Goal: Task Accomplishment & Management: Use online tool/utility

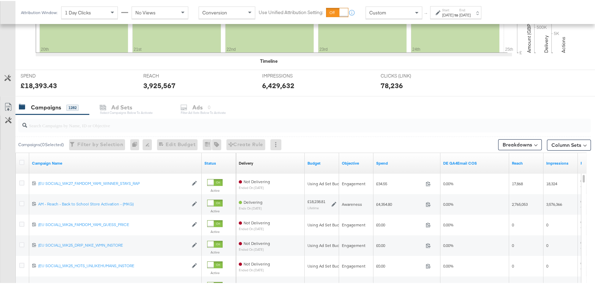
scroll to position [218, 0]
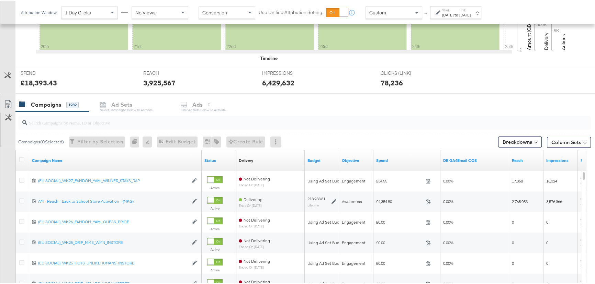
click at [54, 124] on input "search" at bounding box center [283, 118] width 512 height 13
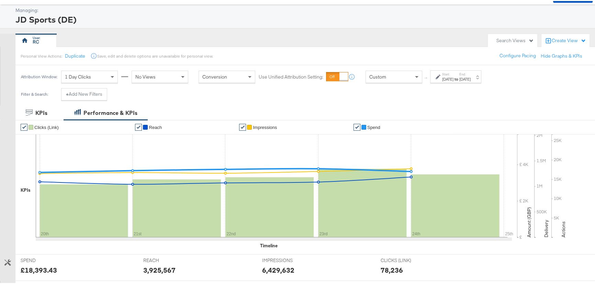
scroll to position [0, 0]
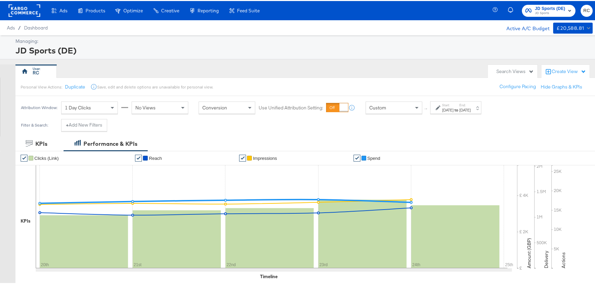
type input "advantage"
click at [542, 13] on span "JD Sports" at bounding box center [550, 12] width 30 height 5
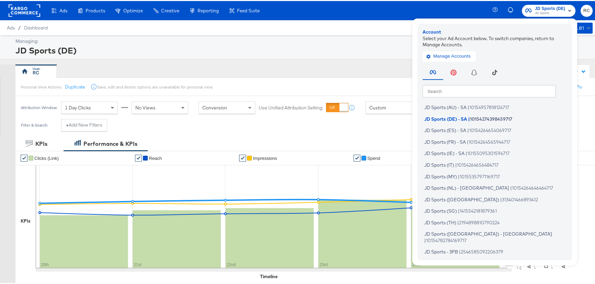
click at [425, 8] on div "Ads Products Optimize Creative Reporting Feed Suite JD Sports (DE) JD Sports Ac…" at bounding box center [299, 9] width 599 height 19
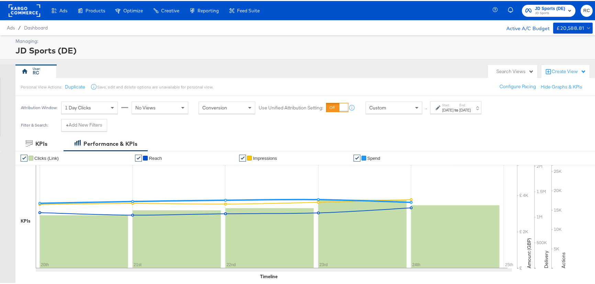
click at [459, 109] on strong "to" at bounding box center [456, 108] width 6 height 5
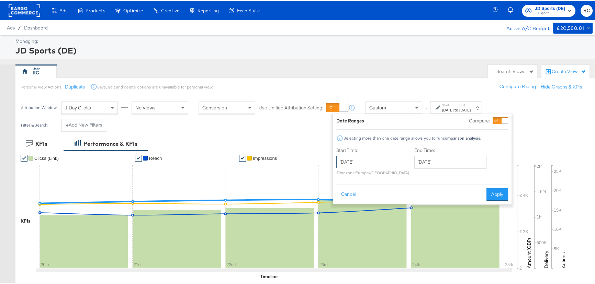
click at [383, 159] on input "August 20th 2025" at bounding box center [372, 161] width 73 height 12
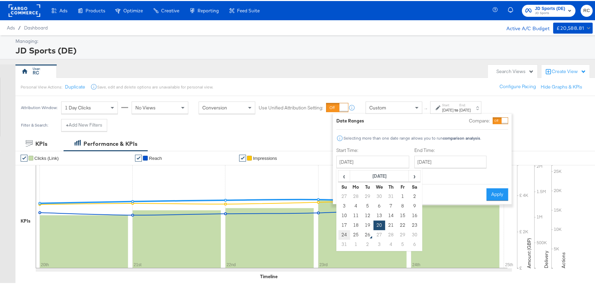
click at [343, 234] on td "24" at bounding box center [344, 234] width 12 height 10
type input "August 24th 2025"
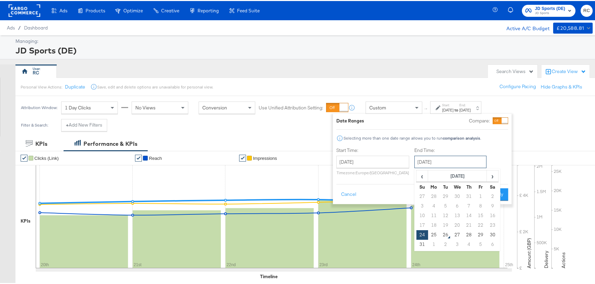
click at [457, 156] on input "August 24th 2025" at bounding box center [450, 161] width 72 height 12
click at [436, 232] on td "25" at bounding box center [434, 234] width 12 height 10
type input "[DATE]"
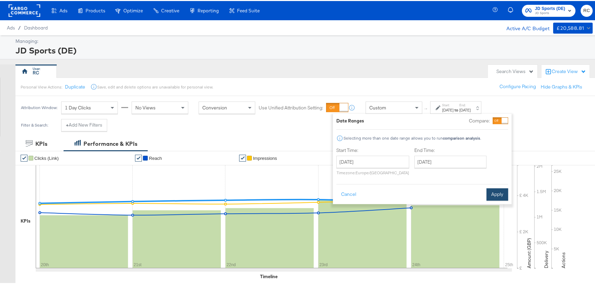
click at [503, 191] on button "Apply" at bounding box center [497, 193] width 22 height 12
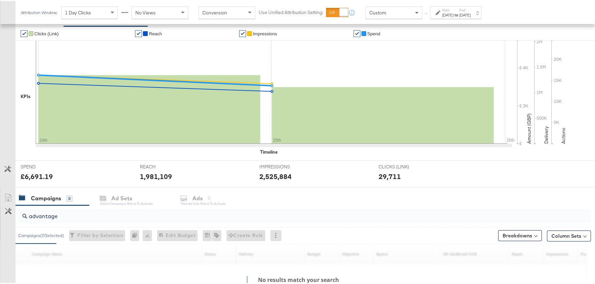
scroll to position [216, 0]
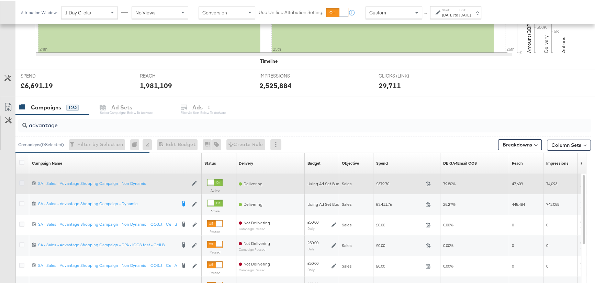
click at [22, 181] on icon at bounding box center [21, 182] width 5 height 5
click at [0, 0] on input "checkbox" at bounding box center [0, 0] width 0 height 0
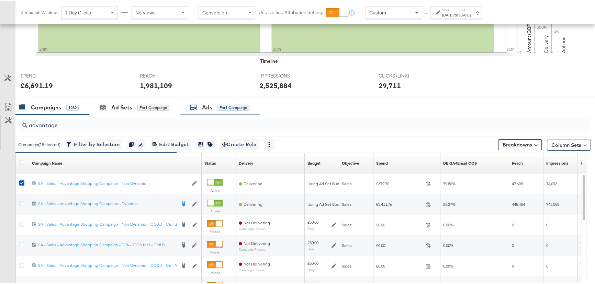
click at [201, 106] on div "Ads for 1 Campaign" at bounding box center [219, 107] width 59 height 8
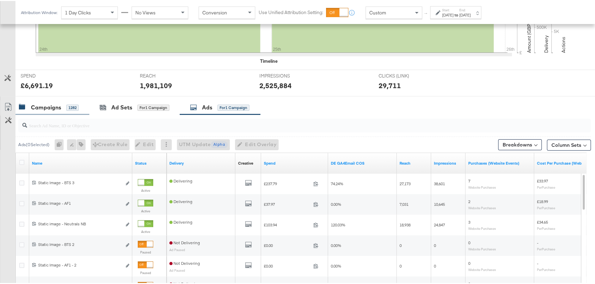
click at [45, 109] on div "Campaigns" at bounding box center [46, 107] width 30 height 8
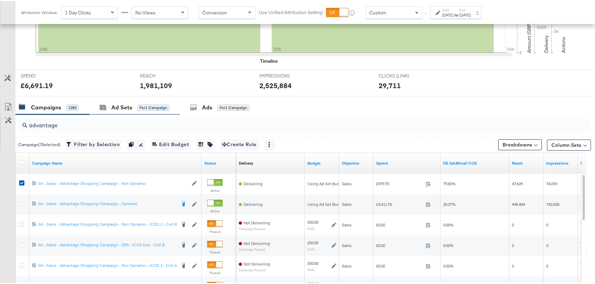
click at [125, 110] on div "Ad Sets for 1 Campaign" at bounding box center [134, 106] width 90 height 15
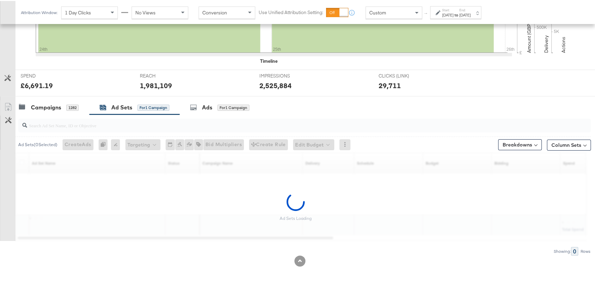
scroll to position [195, 0]
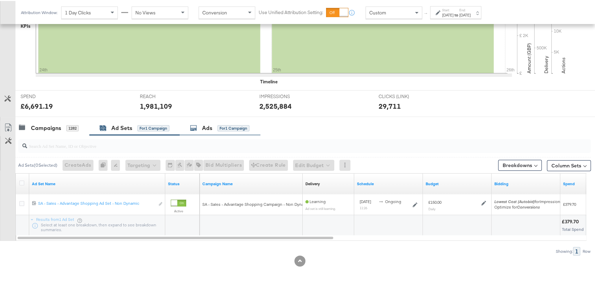
click at [196, 124] on icon at bounding box center [193, 127] width 7 height 7
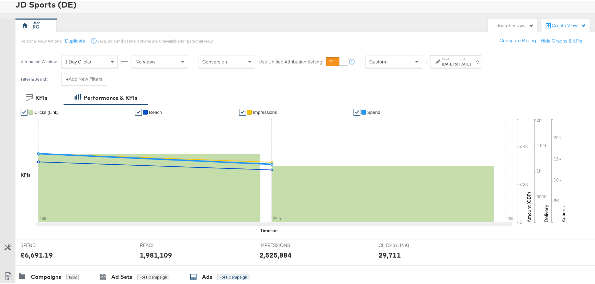
scroll to position [0, 0]
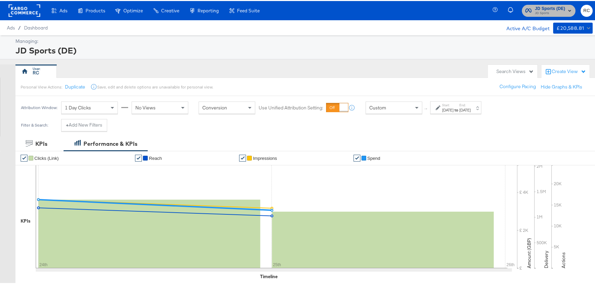
click at [540, 7] on span "JD Sports (DE)" at bounding box center [550, 7] width 30 height 7
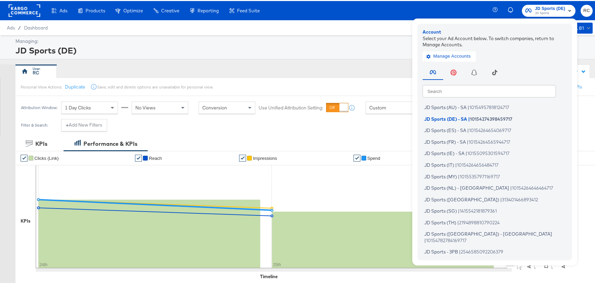
click at [449, 87] on input "text" at bounding box center [488, 90] width 133 height 12
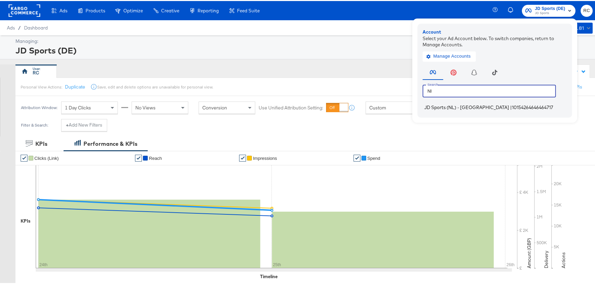
type input "Nl"
click at [449, 102] on li "JD Sports (NL) - SA | 10154264646464717" at bounding box center [496, 107] width 148 height 10
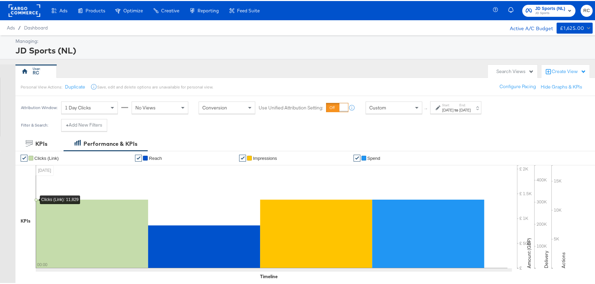
scroll to position [125, 0]
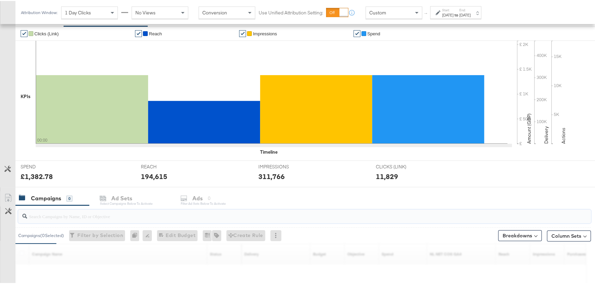
click at [45, 216] on input "search" at bounding box center [283, 212] width 512 height 13
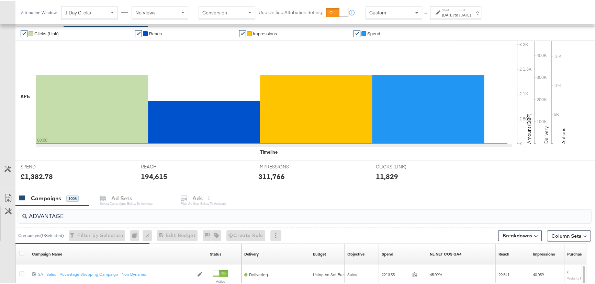
drag, startPoint x: 76, startPoint y: 216, endPoint x: 25, endPoint y: 215, distance: 50.5
click at [25, 215] on div "ADVANTAGE" at bounding box center [304, 216] width 572 height 14
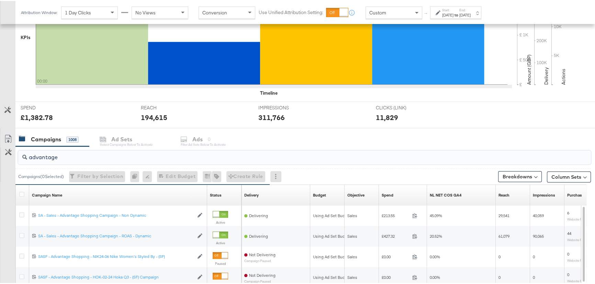
scroll to position [187, 0]
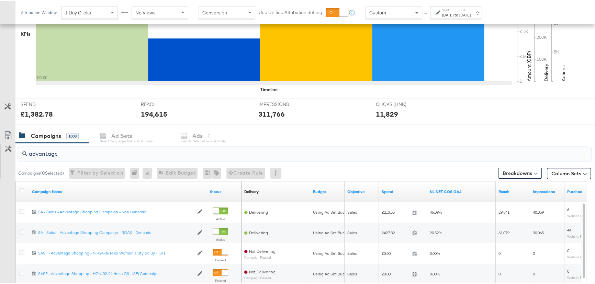
type input "advantage"
click at [470, 9] on label "End:" at bounding box center [464, 9] width 11 height 4
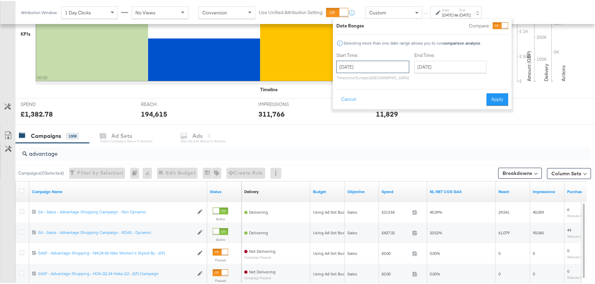
click at [404, 61] on input "[DATE]" at bounding box center [372, 66] width 73 height 12
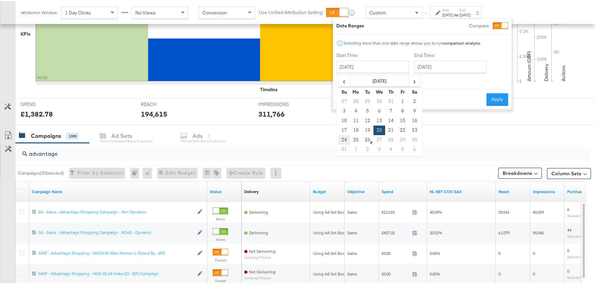
drag, startPoint x: 347, startPoint y: 137, endPoint x: 388, endPoint y: 117, distance: 45.9
click at [347, 137] on td "24" at bounding box center [344, 139] width 12 height 10
type input "[DATE]"
click at [445, 69] on input "[DATE]" at bounding box center [450, 66] width 72 height 12
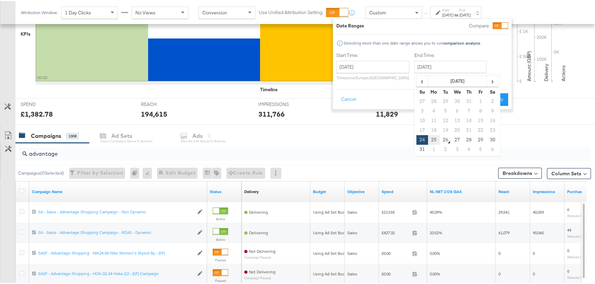
click at [432, 138] on td "25" at bounding box center [434, 139] width 12 height 10
type input "[DATE]"
click at [492, 100] on button "Apply" at bounding box center [497, 98] width 22 height 12
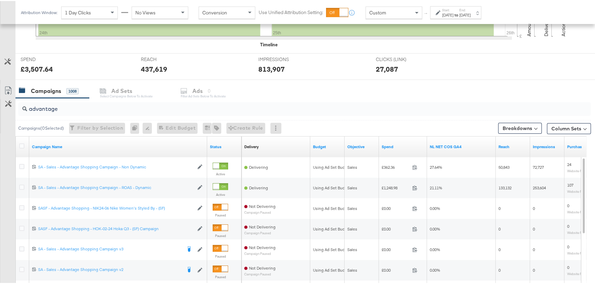
scroll to position [218, 0]
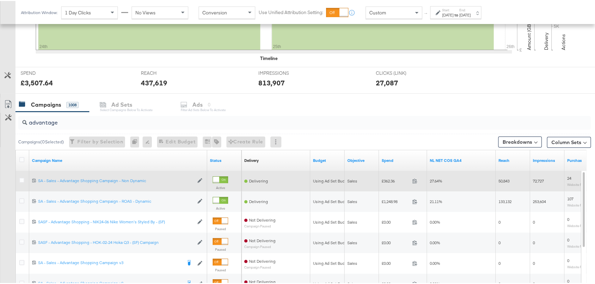
drag, startPoint x: 21, startPoint y: 179, endPoint x: 32, endPoint y: 171, distance: 13.5
click at [21, 179] on icon at bounding box center [21, 179] width 5 height 5
click at [0, 0] on input "checkbox" at bounding box center [0, 0] width 0 height 0
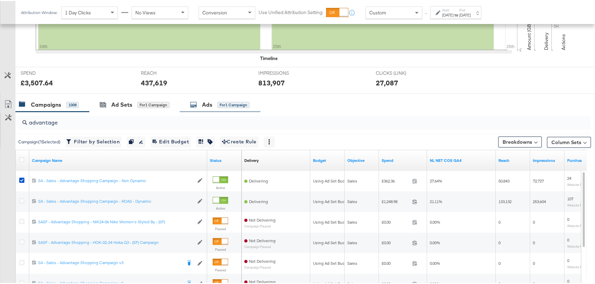
click at [202, 101] on div "Ads for 1 Campaign" at bounding box center [219, 104] width 59 height 8
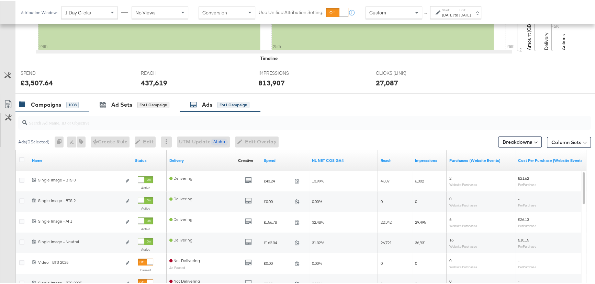
click at [42, 105] on div "Campaigns" at bounding box center [46, 104] width 30 height 8
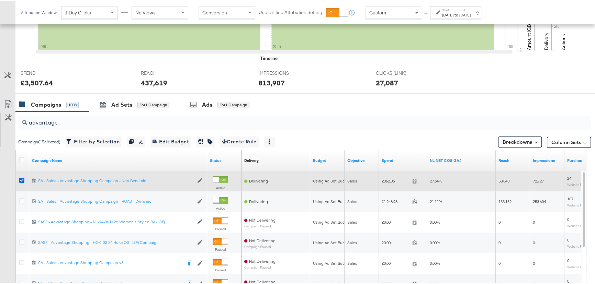
click at [21, 177] on icon at bounding box center [21, 179] width 5 height 5
click at [0, 0] on input "checkbox" at bounding box center [0, 0] width 0 height 0
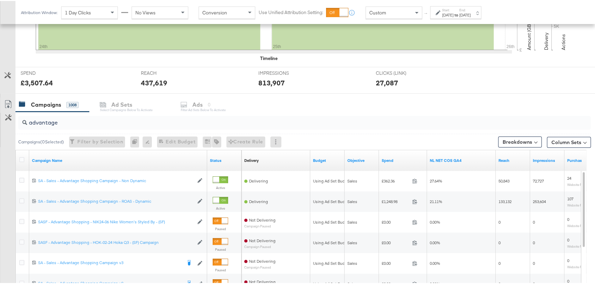
click at [344, 99] on div "Campaigns 1008 Ad Sets Select Campaigns below to activate Ads 0 Filter Ad Sets …" at bounding box center [307, 103] width 584 height 15
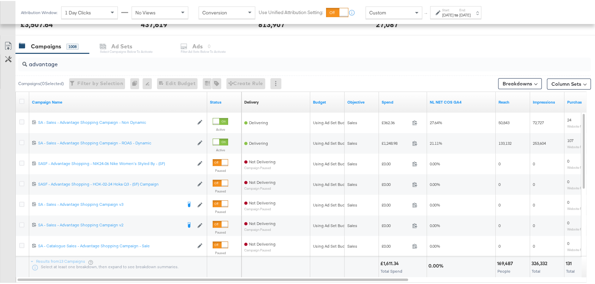
scroll to position [281, 0]
